Goal: Transaction & Acquisition: Purchase product/service

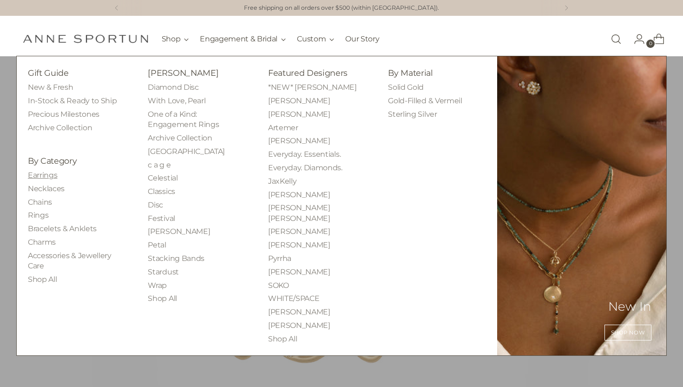
click at [45, 175] on link "Earrings" at bounding box center [42, 175] width 29 height 9
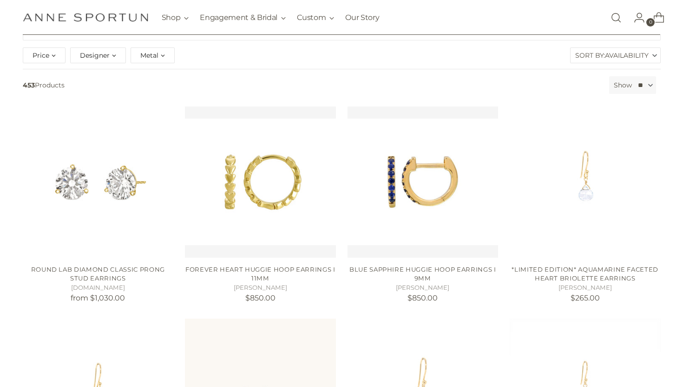
scroll to position [116, 0]
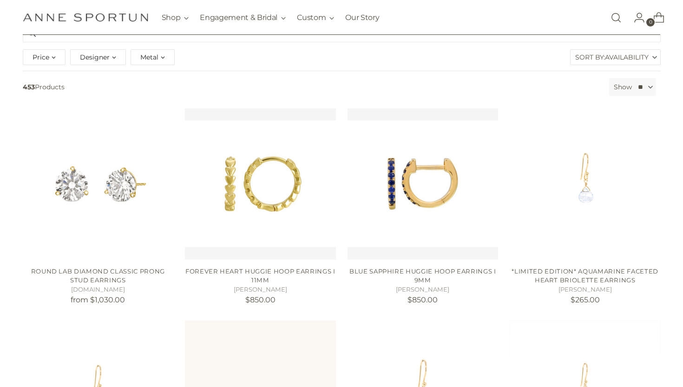
click at [163, 59] on div "Metal" at bounding box center [153, 57] width 44 height 16
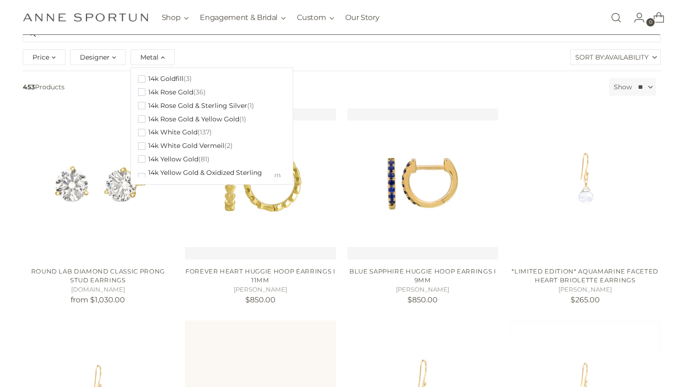
scroll to position [158, 0]
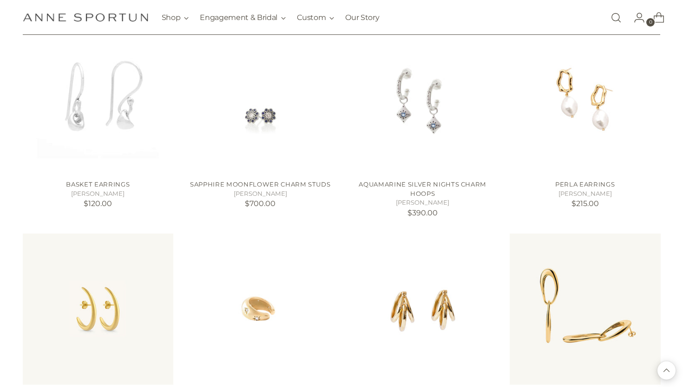
scroll to position [625, 0]
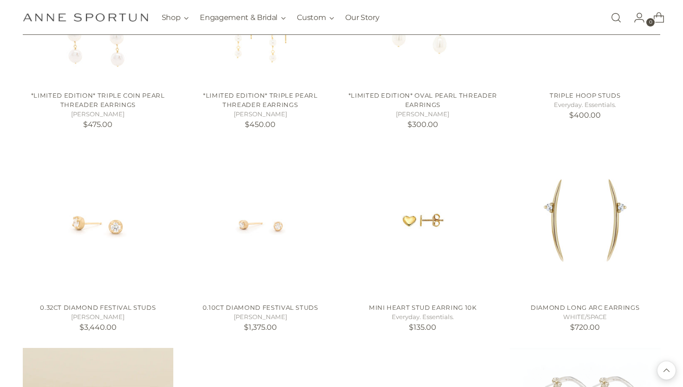
scroll to position [1455, 0]
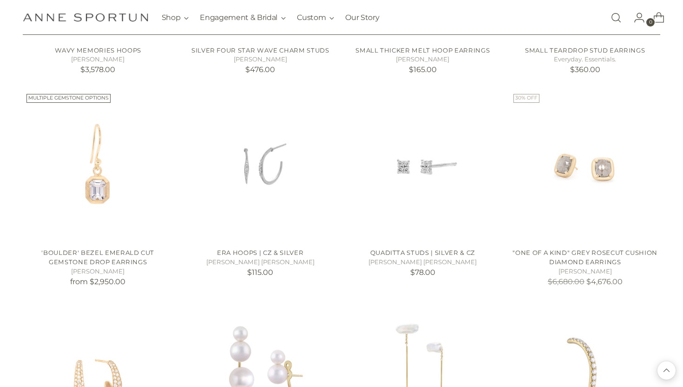
scroll to position [3067, 0]
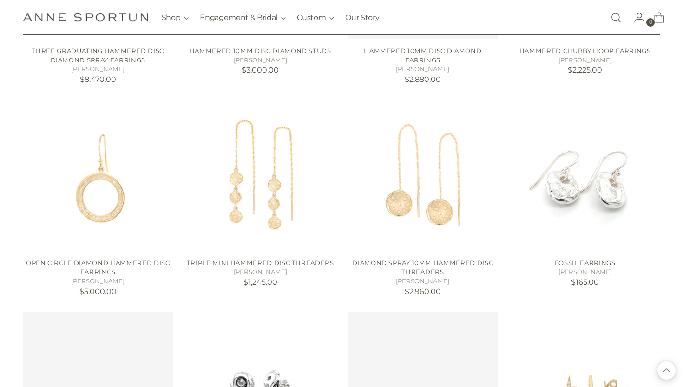
scroll to position [4234, 0]
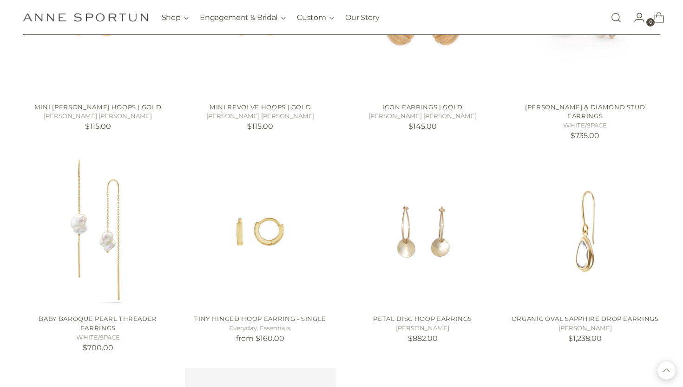
scroll to position [4835, 0]
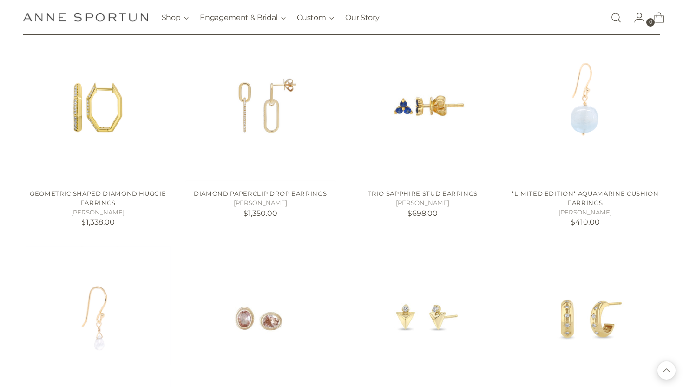
scroll to position [5654, 0]
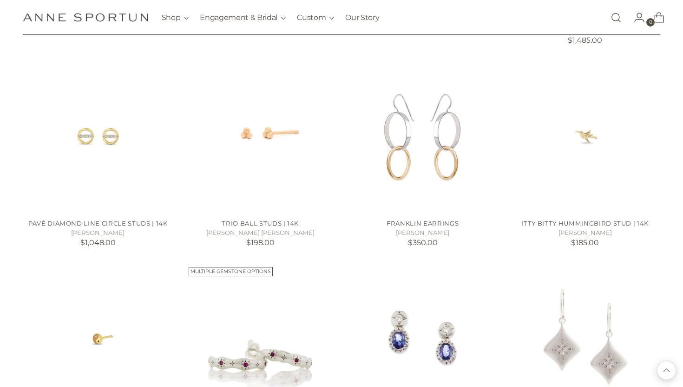
scroll to position [6583, 0]
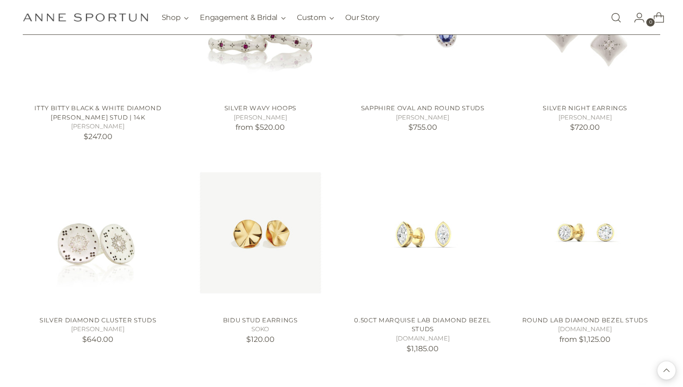
scroll to position [6961, 0]
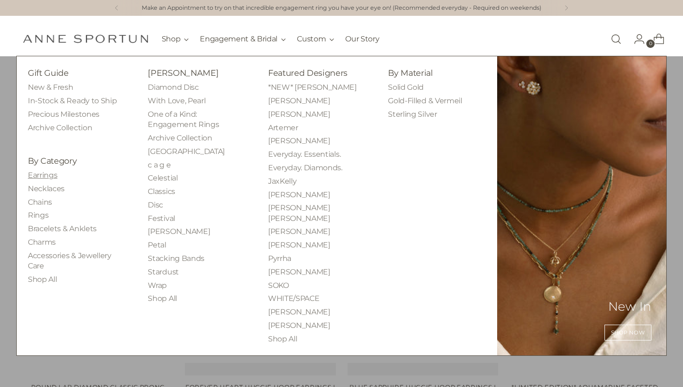
click at [50, 178] on link "Earrings" at bounding box center [42, 175] width 29 height 9
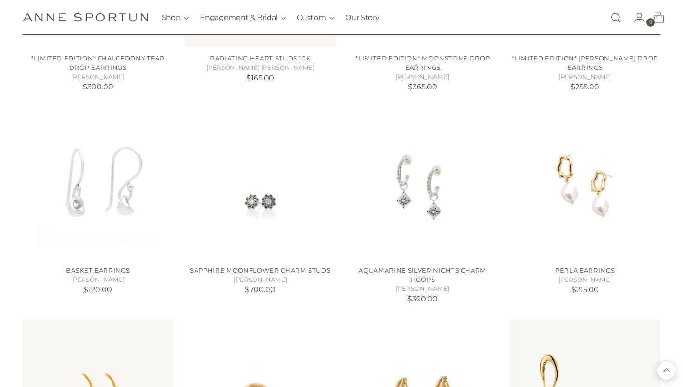
scroll to position [826, 0]
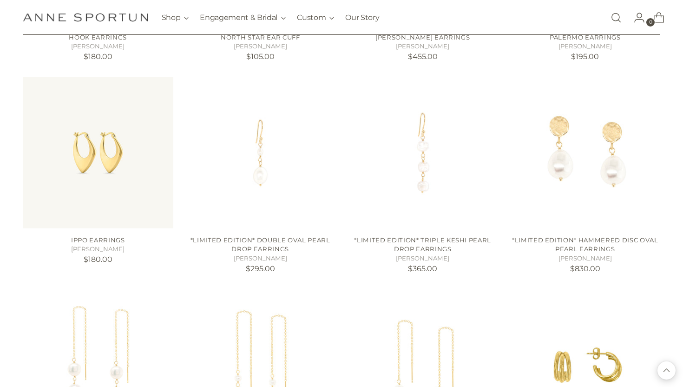
scroll to position [1414, 0]
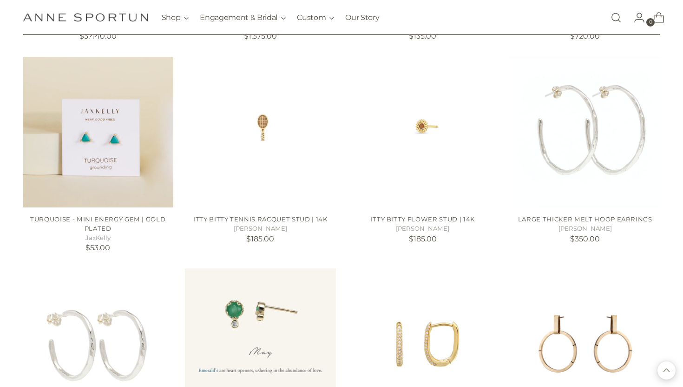
scroll to position [1541, 0]
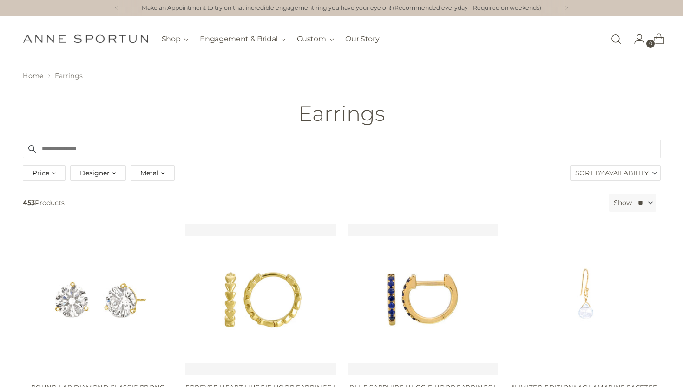
click at [613, 38] on link "Open search modal" at bounding box center [616, 39] width 19 height 19
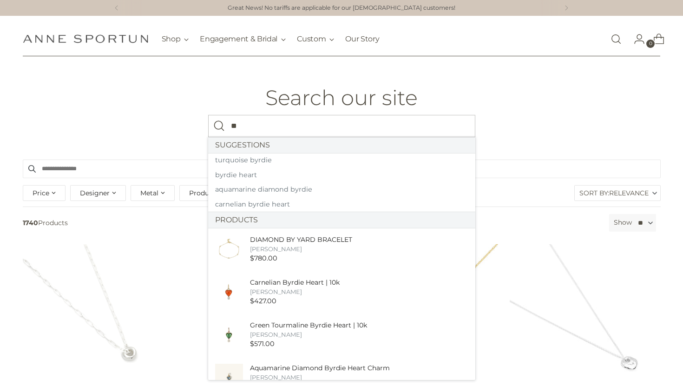
type input "*"
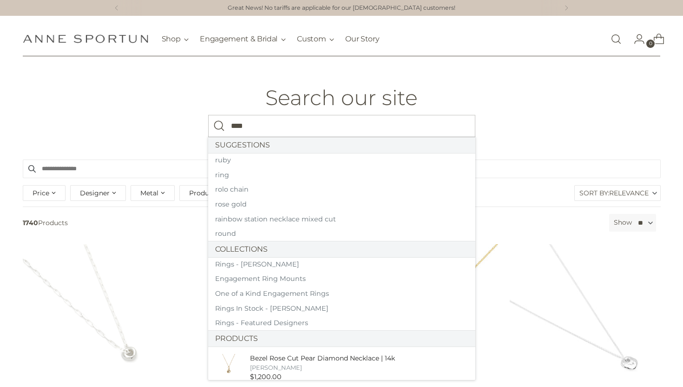
type input "****"
click at [208, 115] on button "Search" at bounding box center [219, 126] width 22 height 22
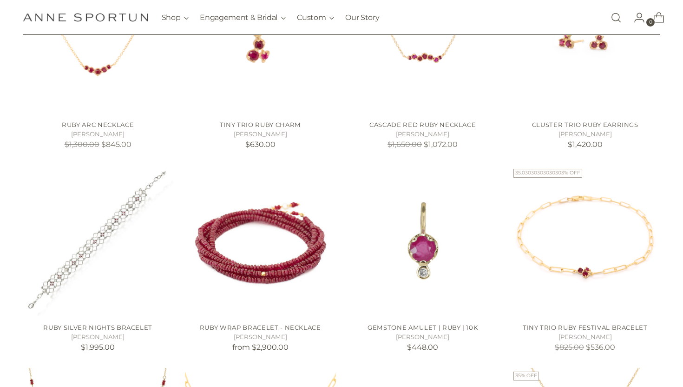
scroll to position [642, 0]
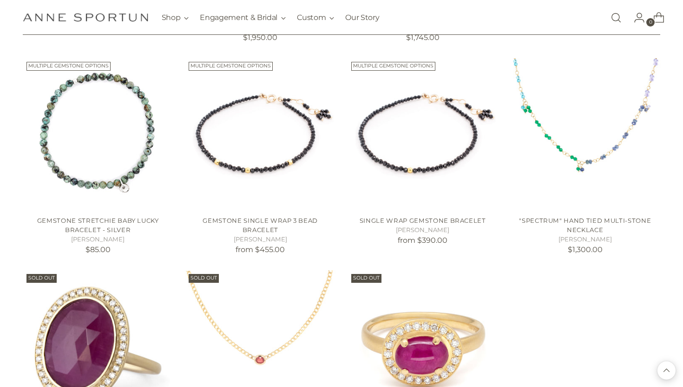
scroll to position [2107, 0]
